Goal: Contribute content: Add original content to the website for others to see

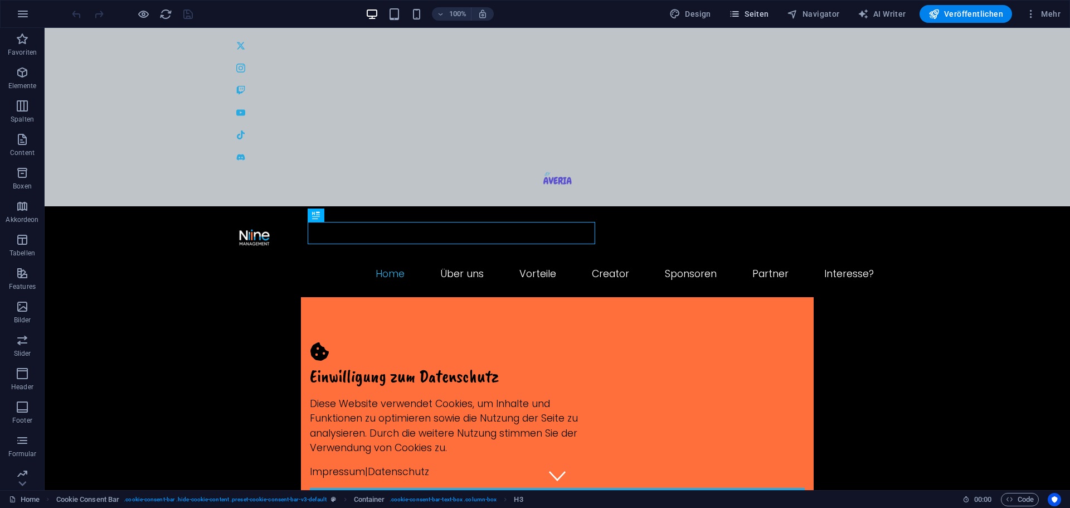
click at [748, 15] on span "Seiten" at bounding box center [749, 13] width 40 height 11
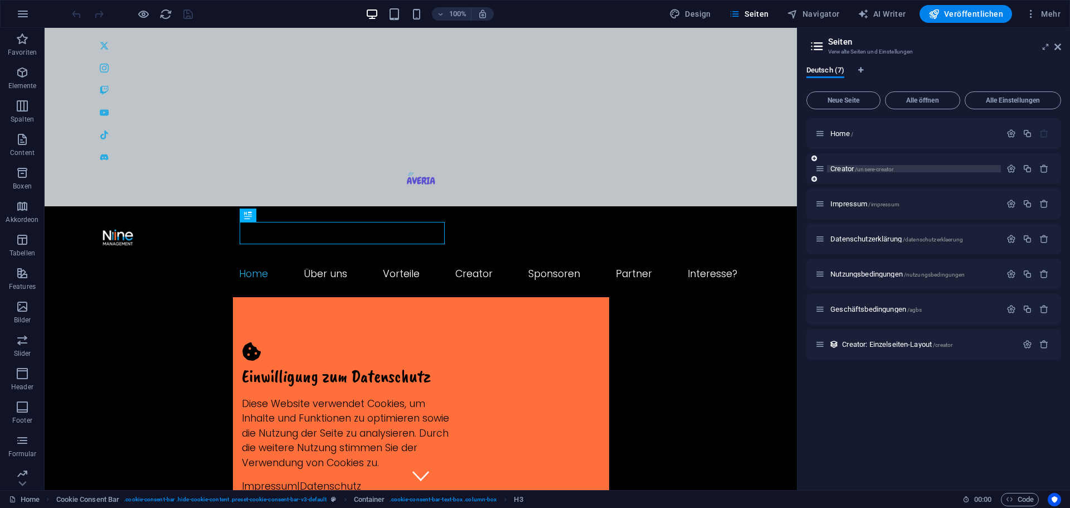
click at [899, 169] on p "Creator /unsere-creator" at bounding box center [913, 168] width 167 height 7
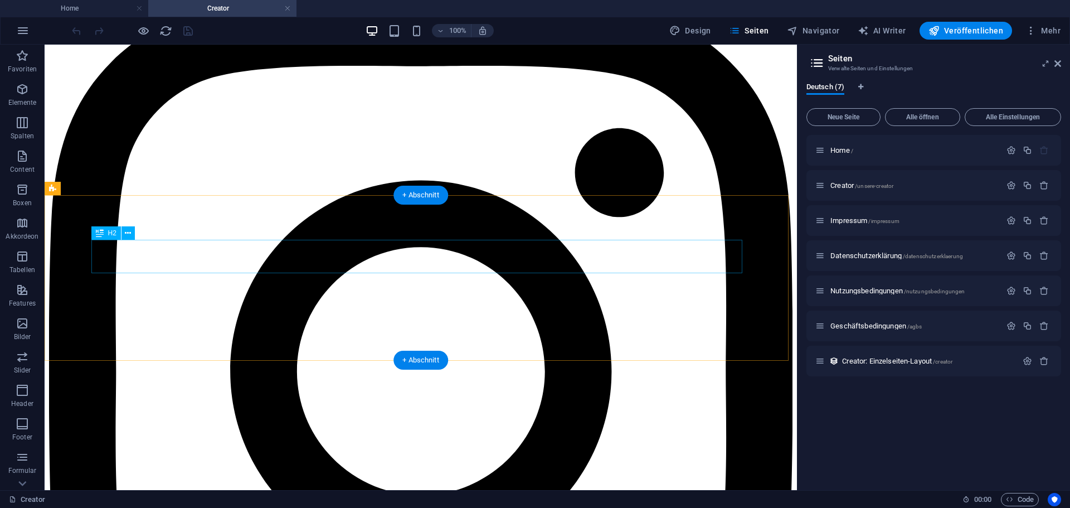
scroll to position [836, 0]
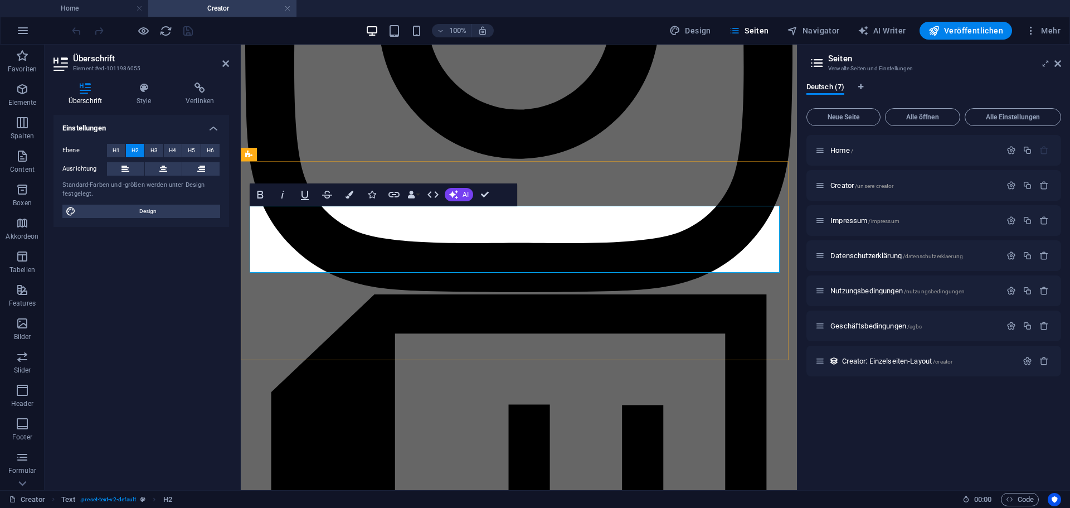
click at [227, 65] on icon at bounding box center [225, 63] width 7 height 9
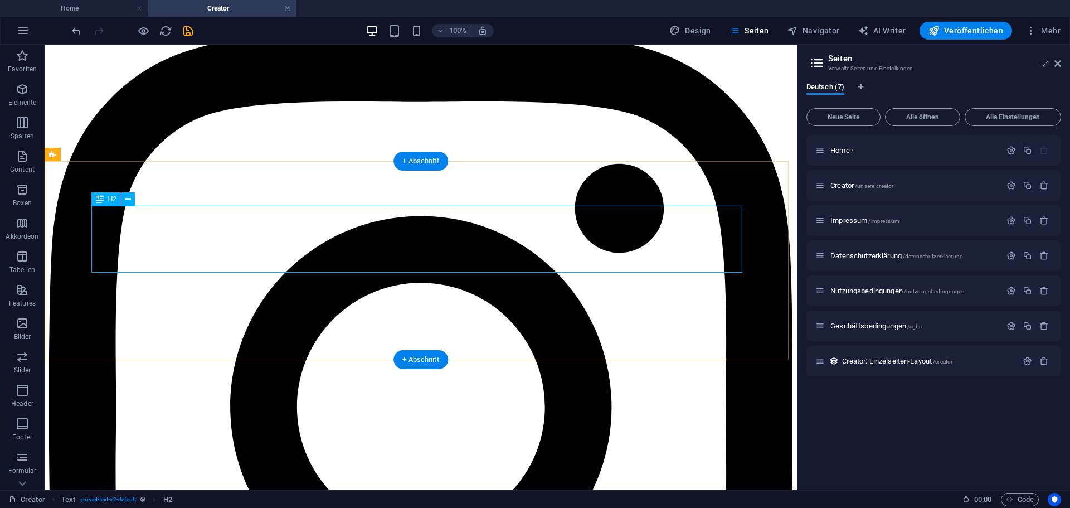
scroll to position [724, 0]
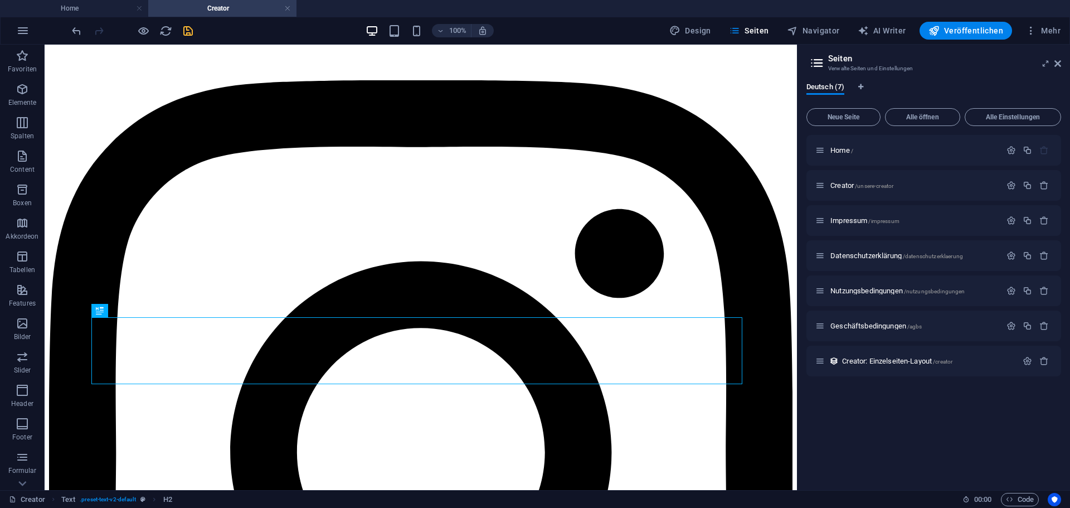
click at [188, 35] on icon "save" at bounding box center [188, 31] width 13 height 13
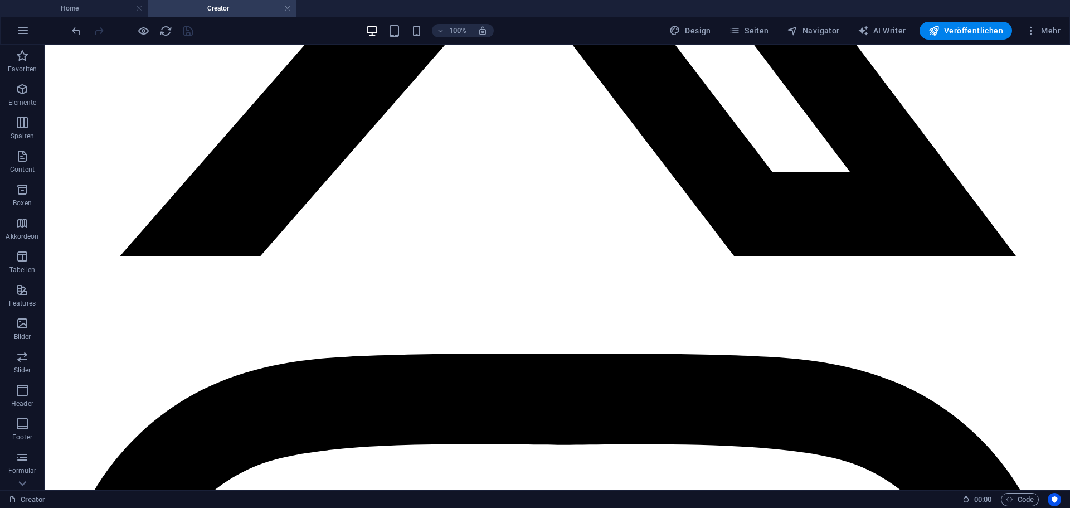
drag, startPoint x: 959, startPoint y: 29, endPoint x: 965, endPoint y: 40, distance: 12.7
click at [965, 40] on div "100% Design Seiten Navigator AI Writer Veröffentlichen Mehr" at bounding box center [535, 30] width 1069 height 27
click at [962, 34] on span "Veröffentlichen" at bounding box center [965, 30] width 75 height 11
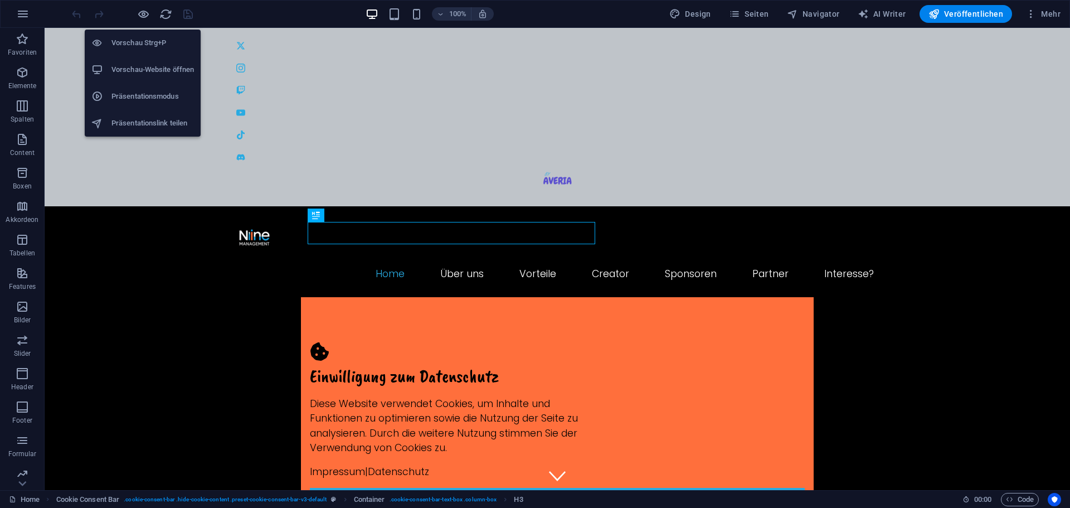
click at [141, 71] on h6 "Vorschau-Website öffnen" at bounding box center [152, 69] width 82 height 13
